Goal: Task Accomplishment & Management: Manage account settings

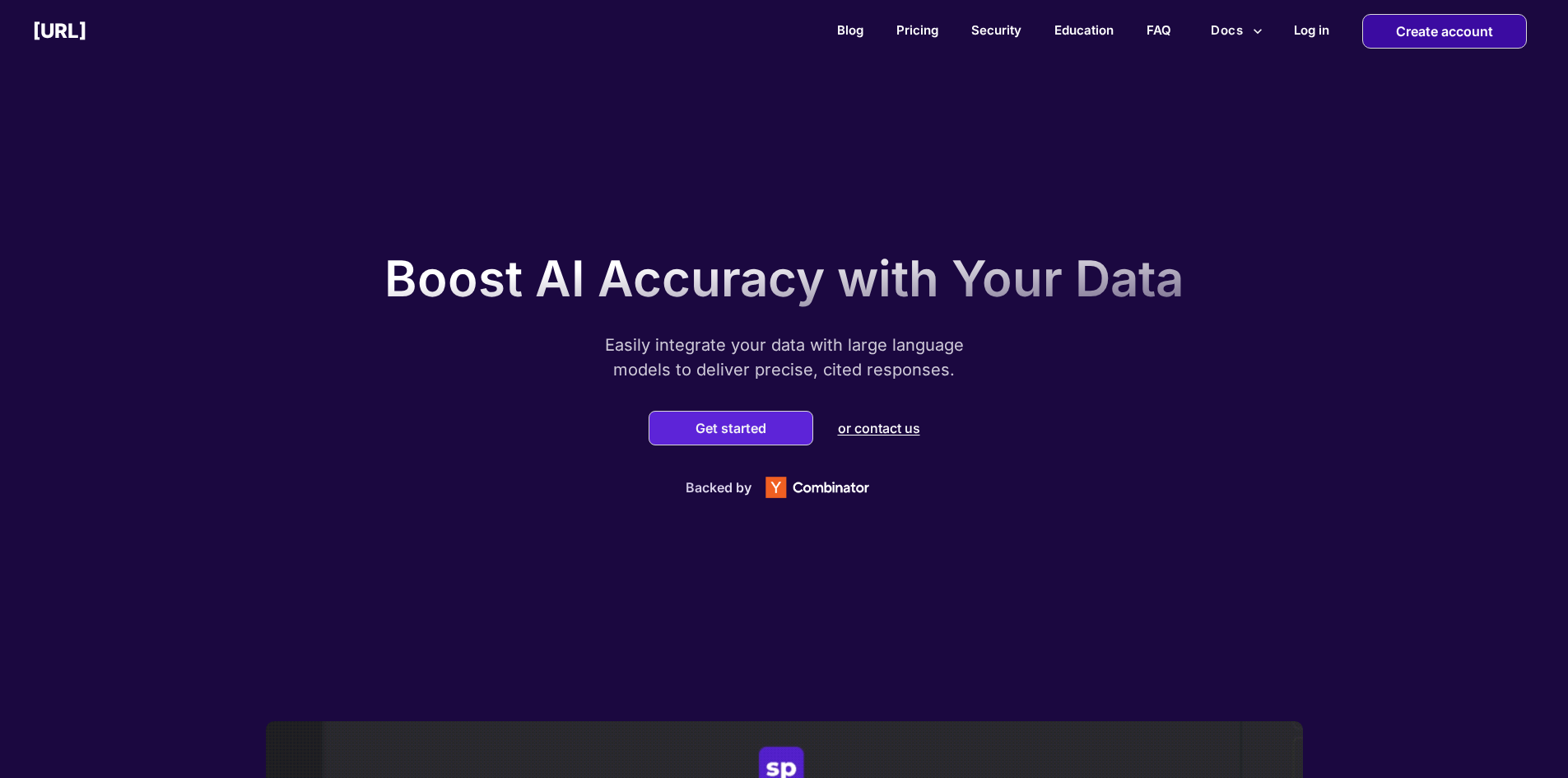
click at [1406, 31] on p "Create account" at bounding box center [1445, 31] width 97 height 33
